Goal: Task Accomplishment & Management: Complete application form

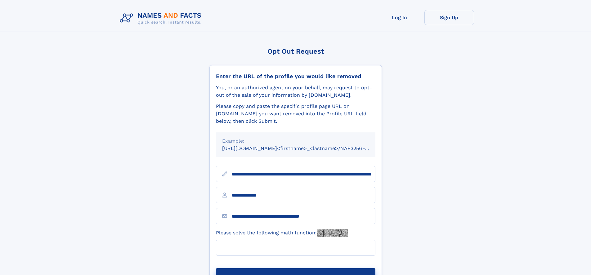
type input "**********"
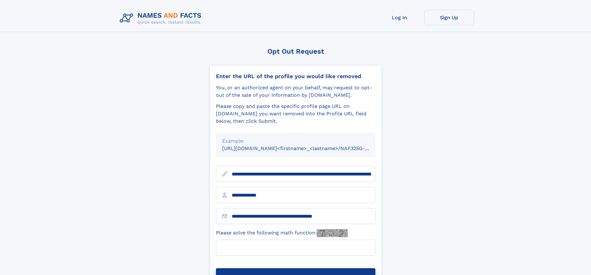
type input "**********"
type input "*"
click at [296, 269] on button "Submit Opt Out Request" at bounding box center [296, 279] width 160 height 20
